Goal: Use online tool/utility: Utilize a website feature to perform a specific function

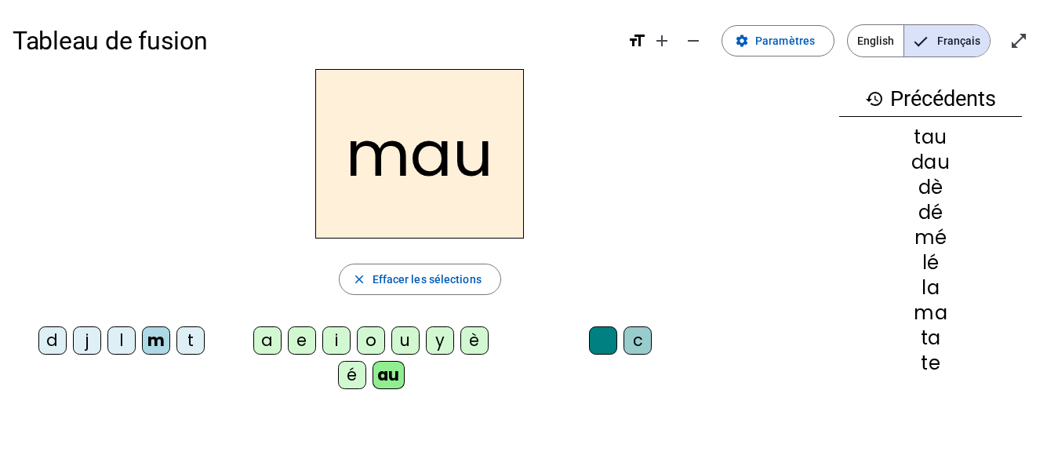
click at [378, 333] on div "o" at bounding box center [371, 340] width 28 height 28
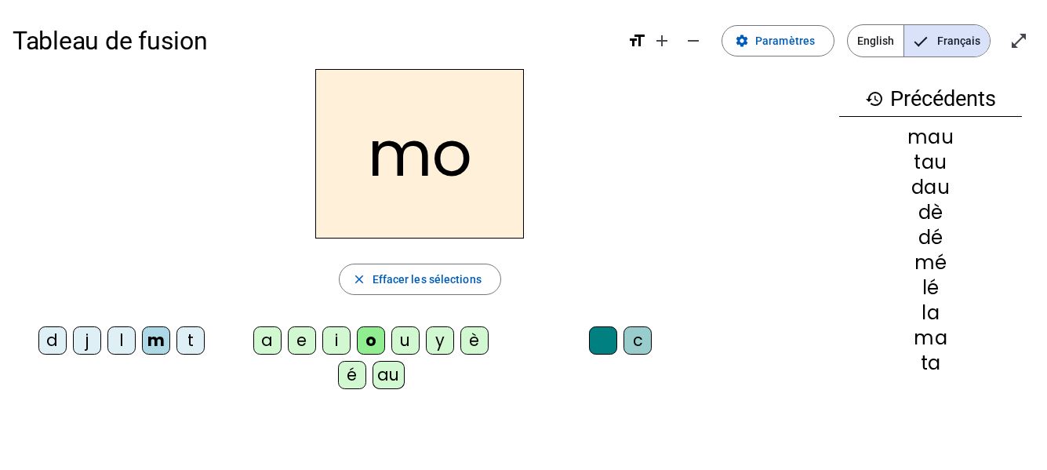
click at [303, 345] on div "e" at bounding box center [302, 340] width 28 height 28
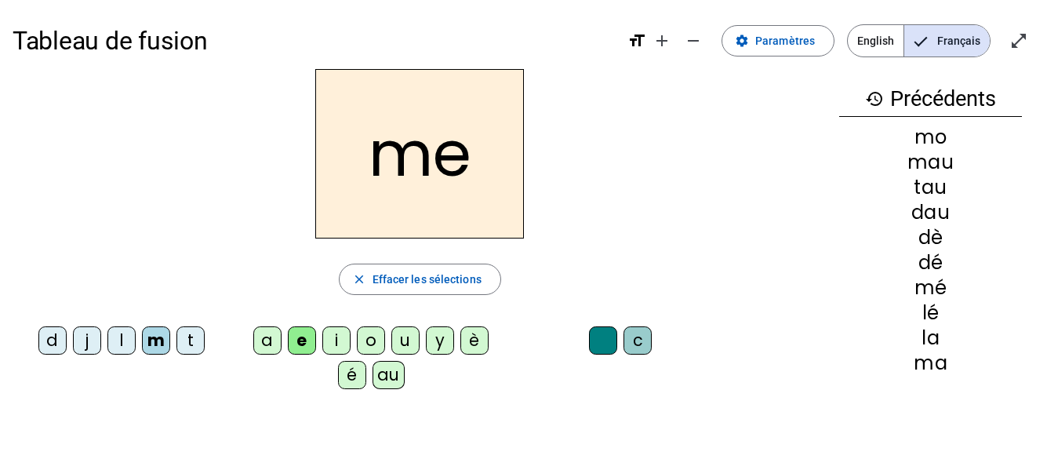
click at [186, 343] on div "t" at bounding box center [190, 340] width 28 height 28
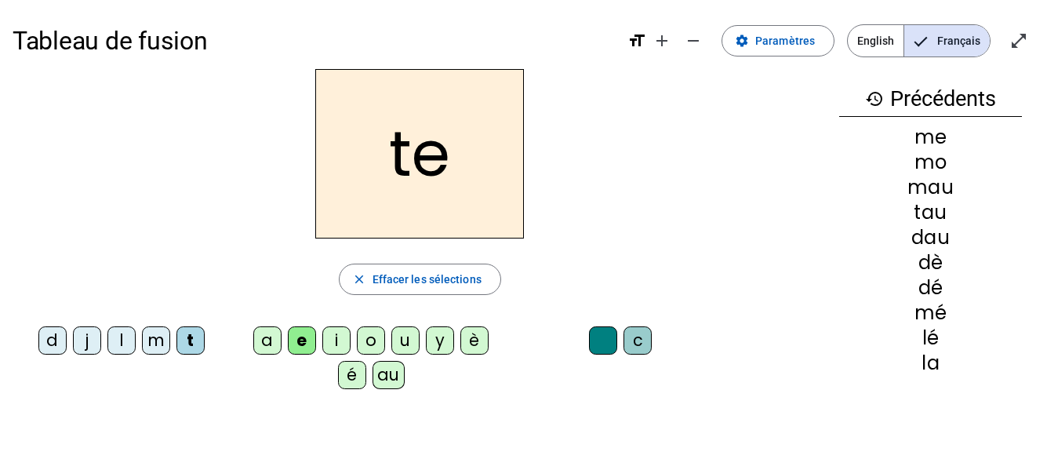
click at [120, 344] on div "l" at bounding box center [121, 340] width 28 height 28
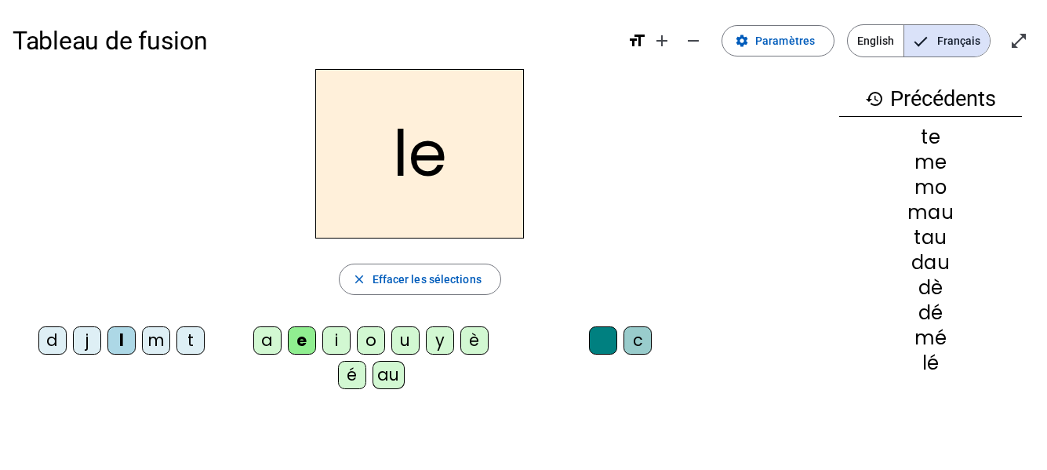
click at [339, 339] on div "i" at bounding box center [336, 340] width 28 height 28
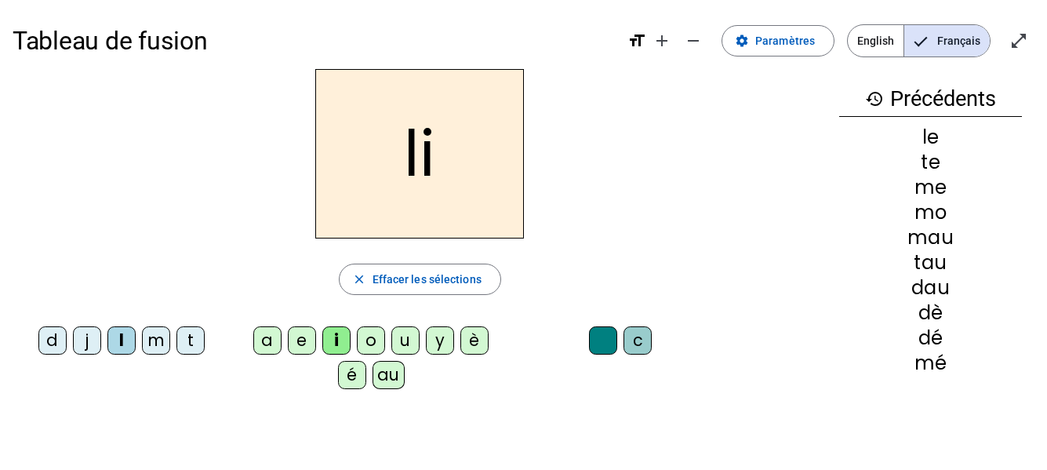
click at [407, 334] on div "u" at bounding box center [405, 340] width 28 height 28
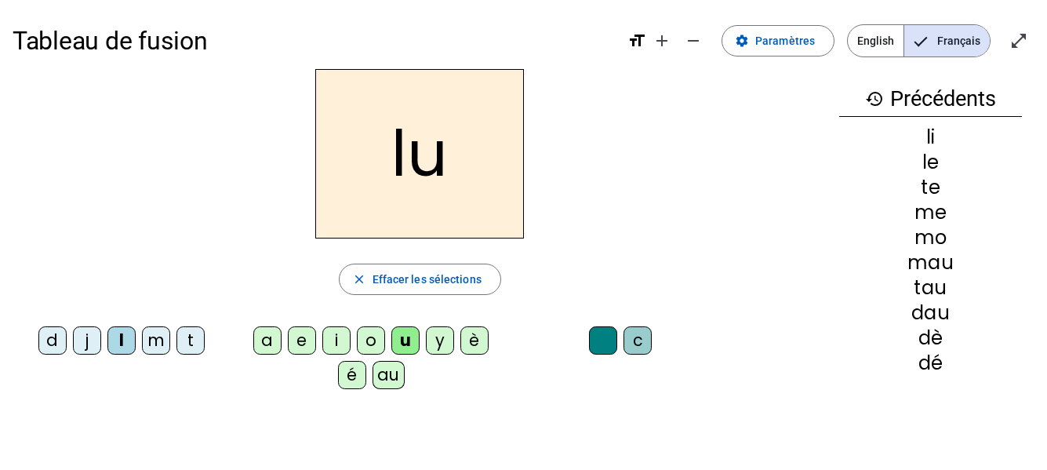
click at [259, 340] on div "a" at bounding box center [267, 340] width 28 height 28
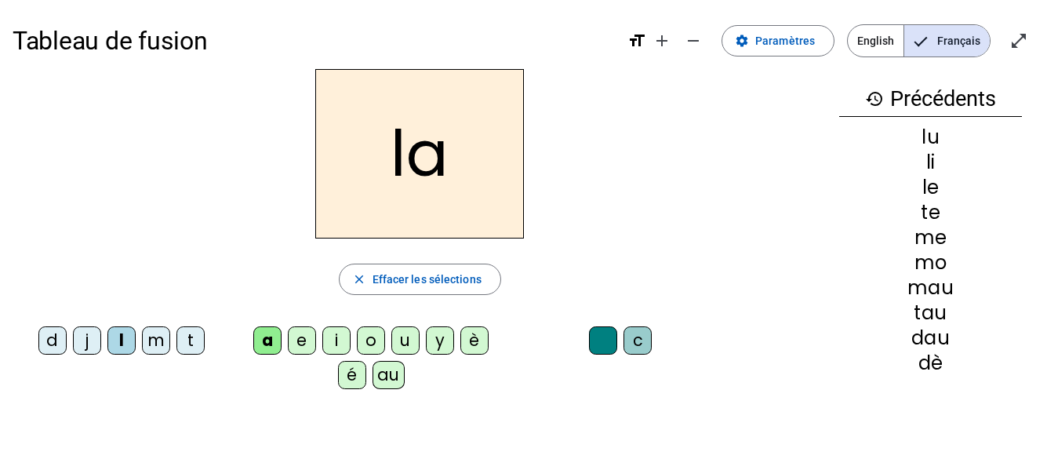
click at [45, 340] on div "d" at bounding box center [52, 340] width 28 height 28
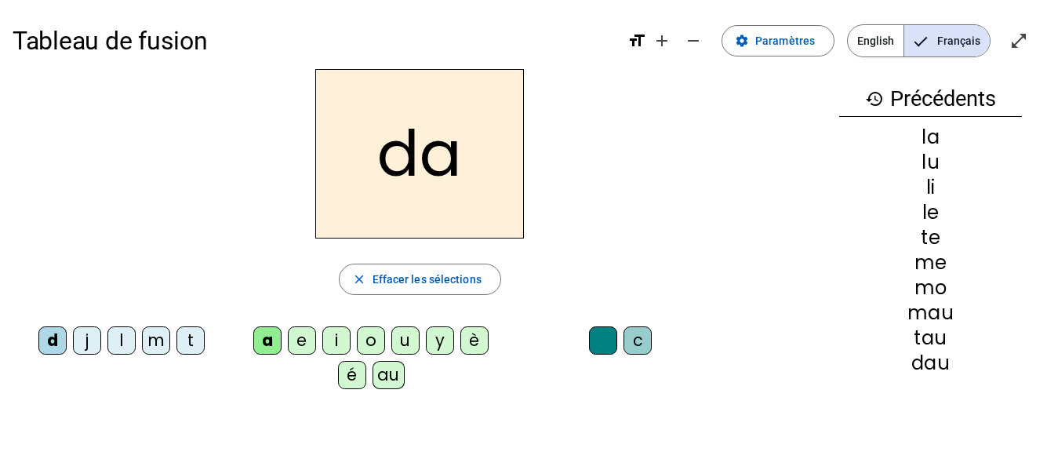
click at [302, 340] on div "e" at bounding box center [302, 340] width 28 height 28
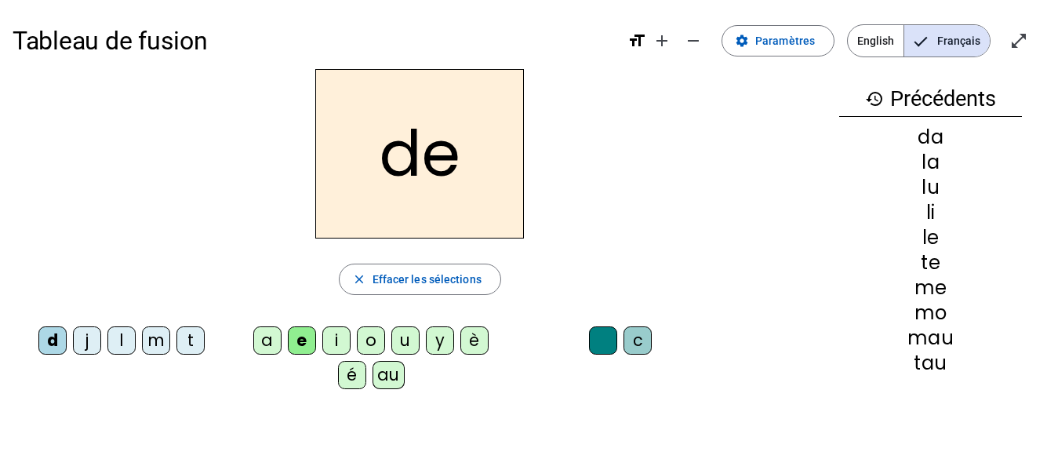
click at [341, 331] on div "i" at bounding box center [336, 340] width 28 height 28
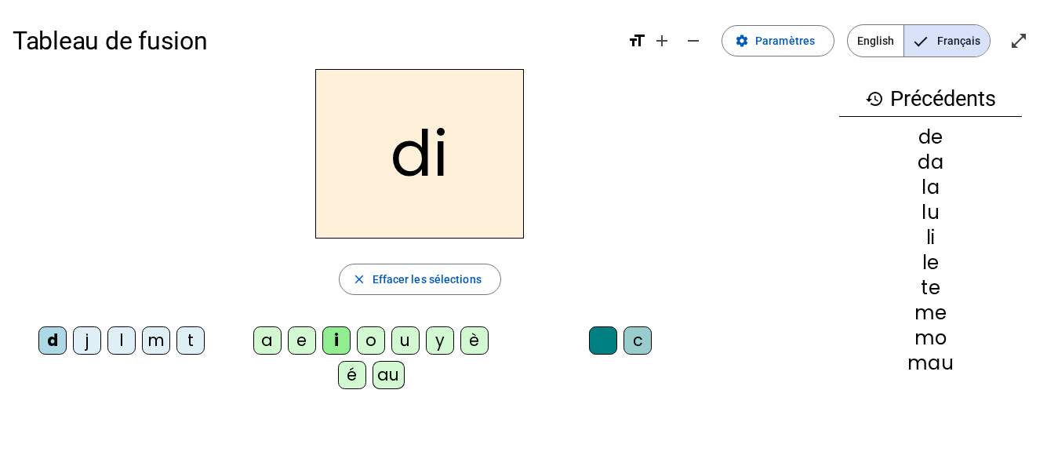
click at [348, 375] on div "é" at bounding box center [352, 375] width 28 height 28
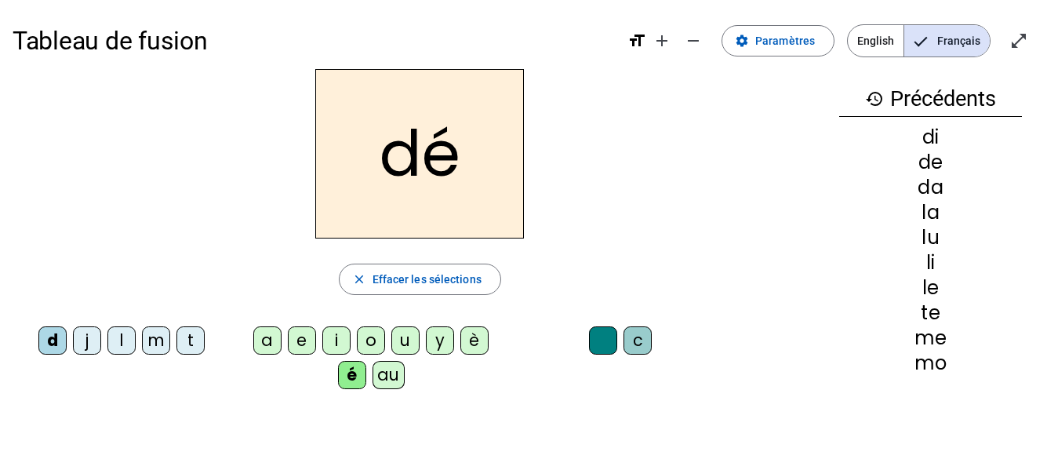
click at [178, 101] on div "dé" at bounding box center [420, 153] width 814 height 169
click at [282, 115] on div "dé" at bounding box center [420, 153] width 814 height 169
click at [480, 332] on div "è" at bounding box center [474, 340] width 28 height 28
click at [446, 328] on div "y" at bounding box center [440, 340] width 28 height 28
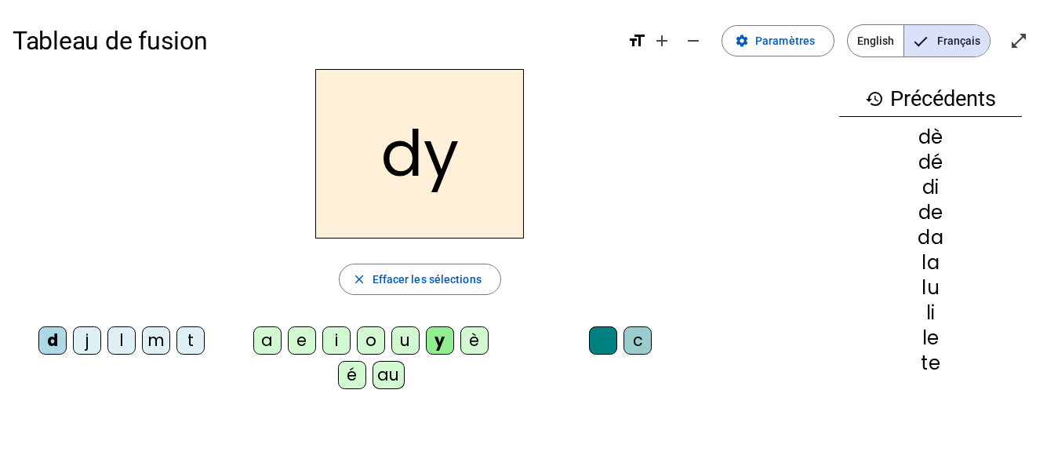
click at [398, 378] on div "au" at bounding box center [389, 375] width 32 height 28
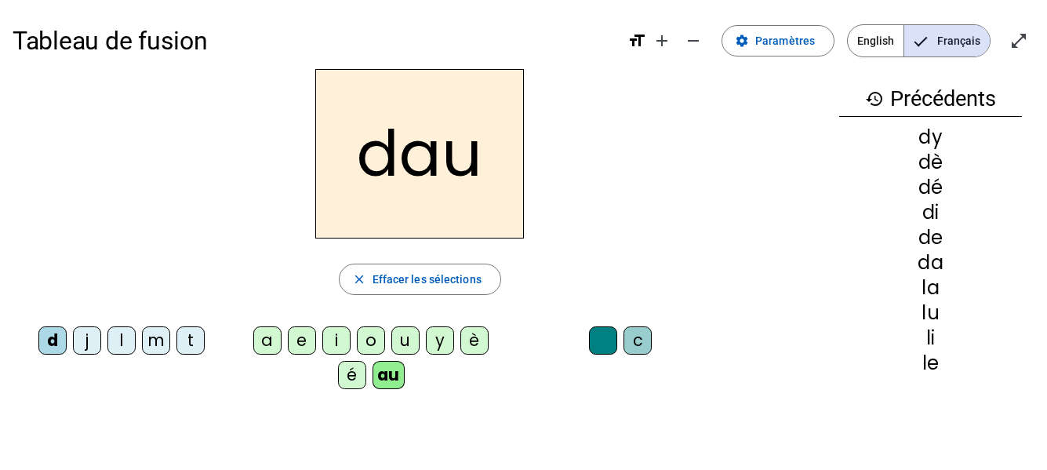
click at [396, 344] on div "u" at bounding box center [405, 340] width 28 height 28
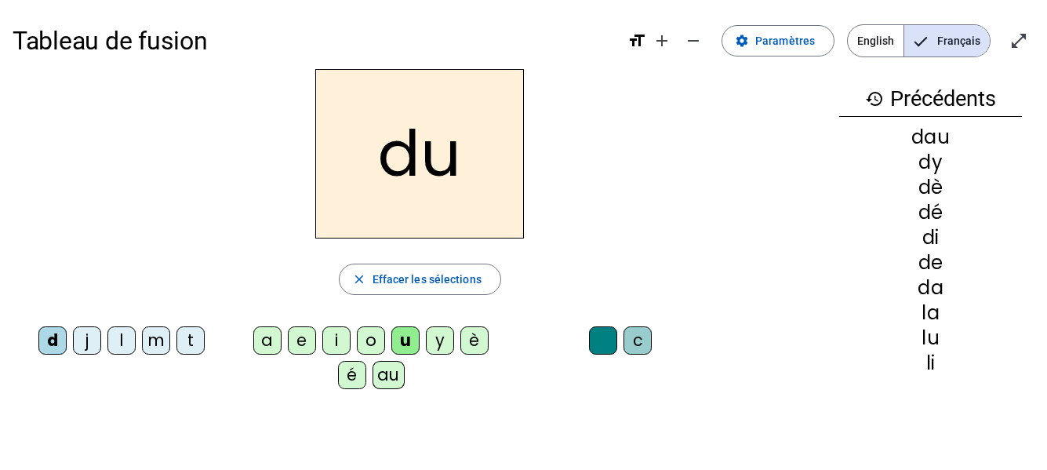
click at [675, 384] on div "d j l m t a e i o u y è é au c" at bounding box center [420, 361] width 814 height 82
click at [293, 345] on div "e" at bounding box center [302, 340] width 28 height 28
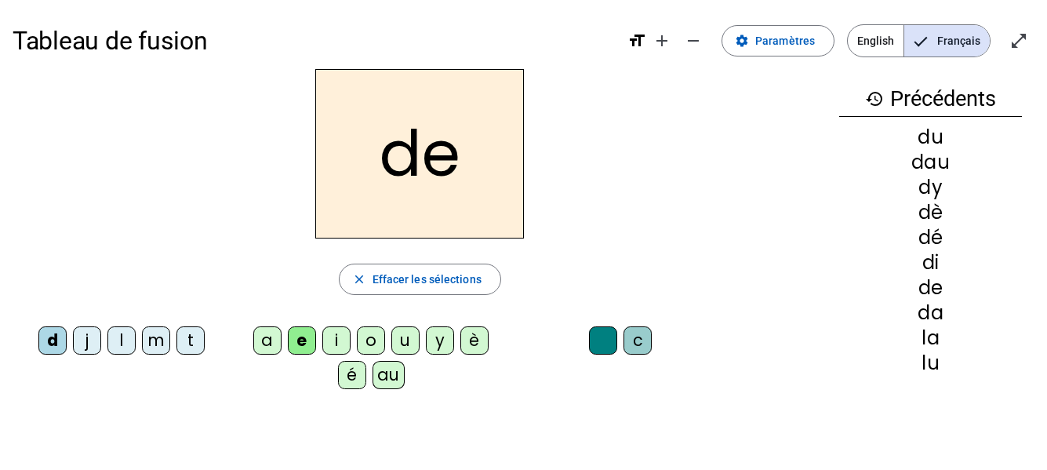
click at [327, 344] on div "i" at bounding box center [336, 340] width 28 height 28
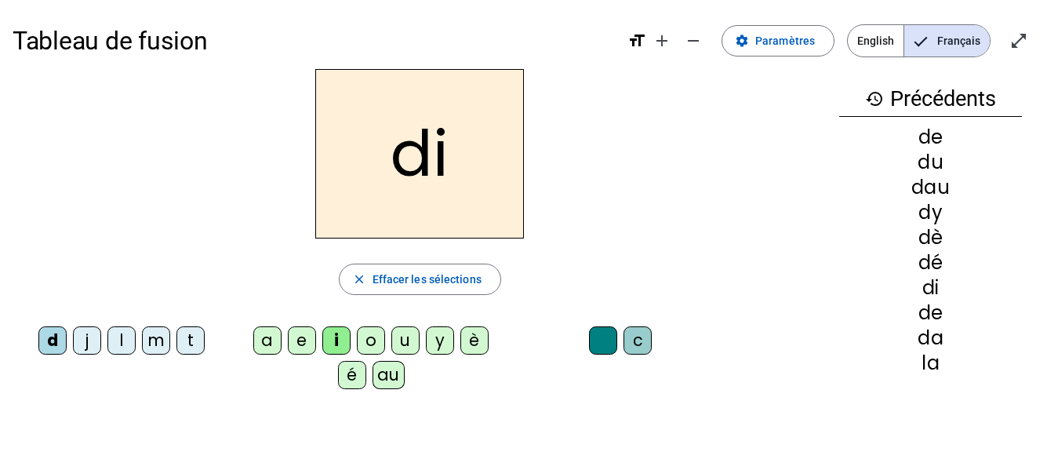
click at [187, 344] on div "t" at bounding box center [190, 340] width 28 height 28
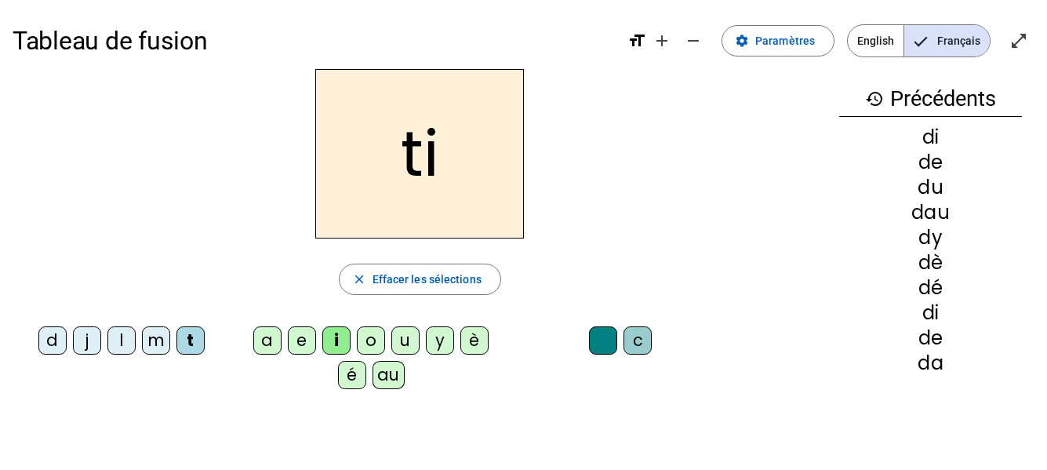
click at [149, 344] on div "m" at bounding box center [156, 340] width 28 height 28
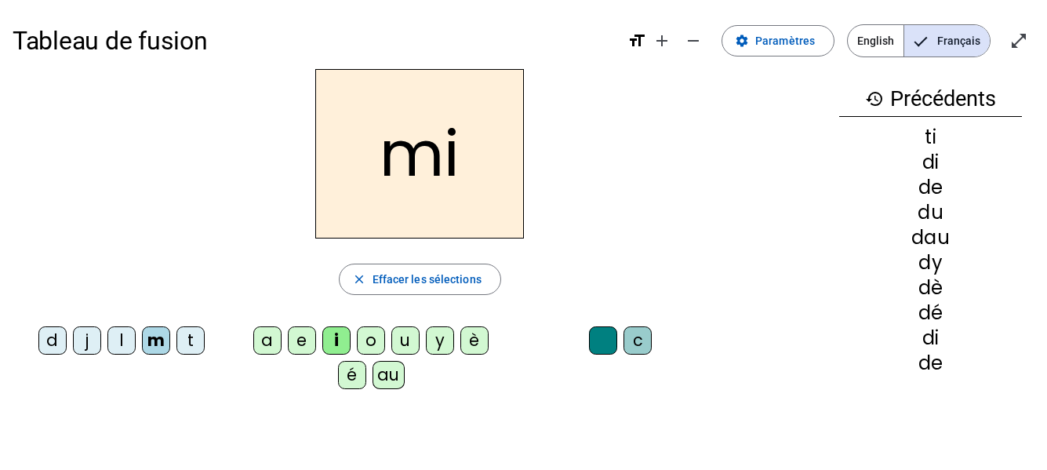
click at [300, 348] on div "e" at bounding box center [302, 340] width 28 height 28
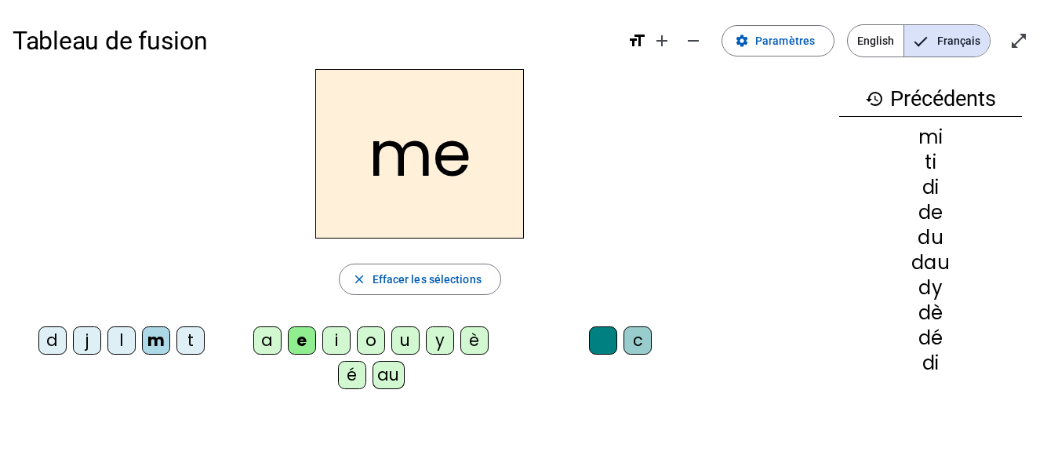
click at [394, 347] on div "u" at bounding box center [405, 340] width 28 height 28
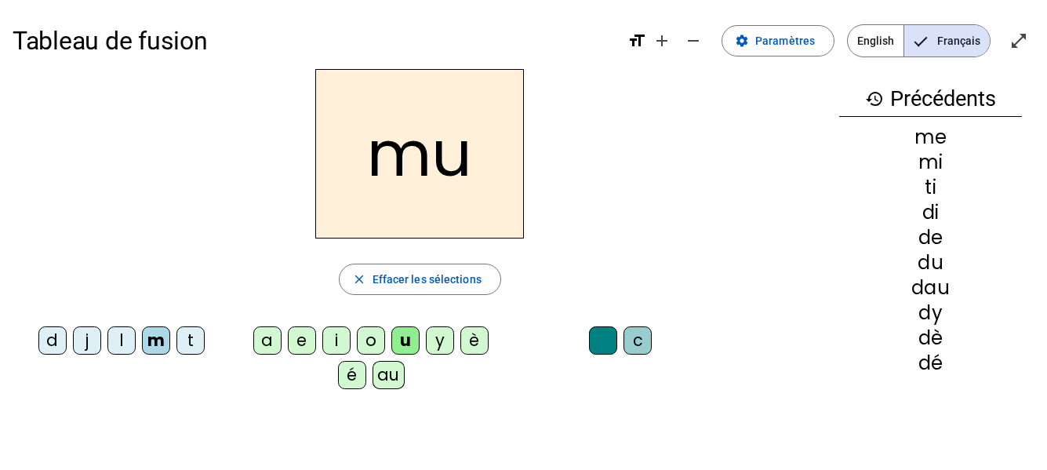
click at [347, 383] on div "é" at bounding box center [352, 375] width 28 height 28
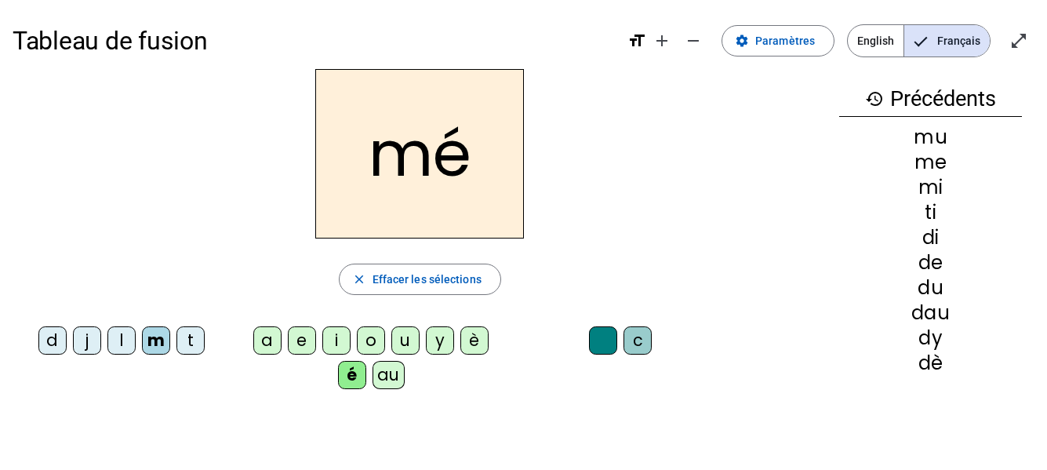
click at [470, 337] on div "è" at bounding box center [474, 340] width 28 height 28
click at [49, 333] on div "d" at bounding box center [52, 340] width 28 height 28
